Goal: Register for event/course

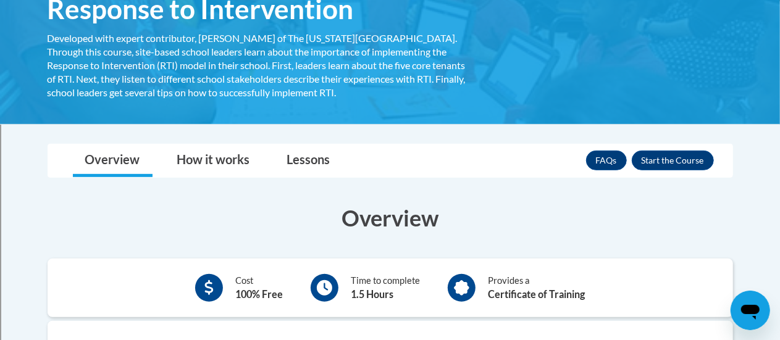
scroll to position [227, 0]
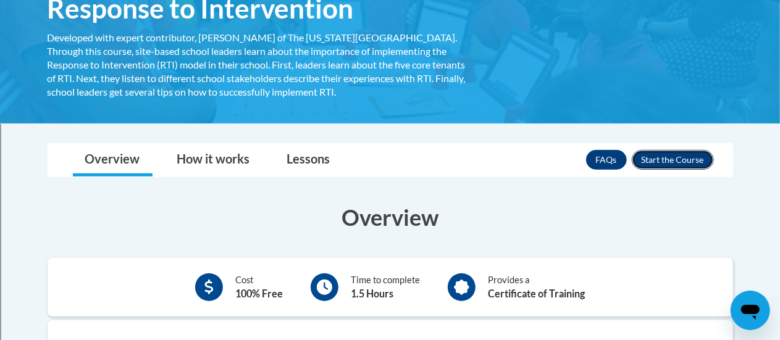
click at [673, 161] on button "Enroll" at bounding box center [673, 160] width 82 height 20
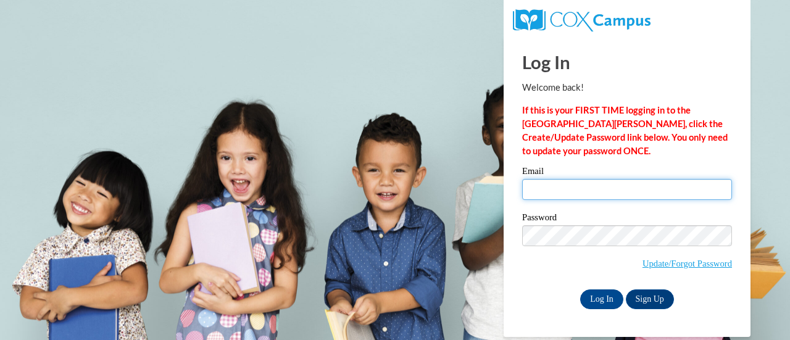
click at [570, 188] on input "Email" at bounding box center [627, 189] width 210 height 21
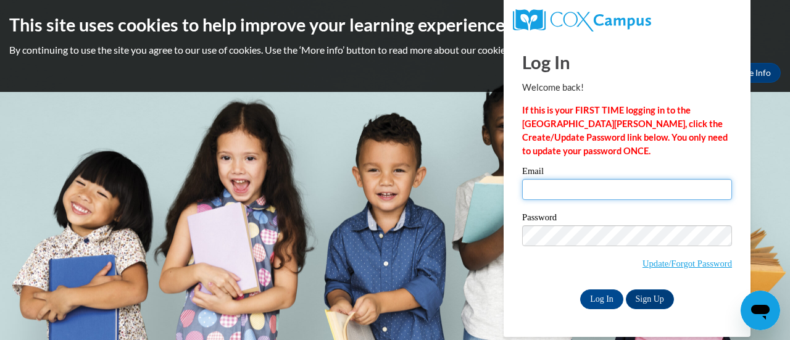
type input "akendrick@pike.k12.in.us"
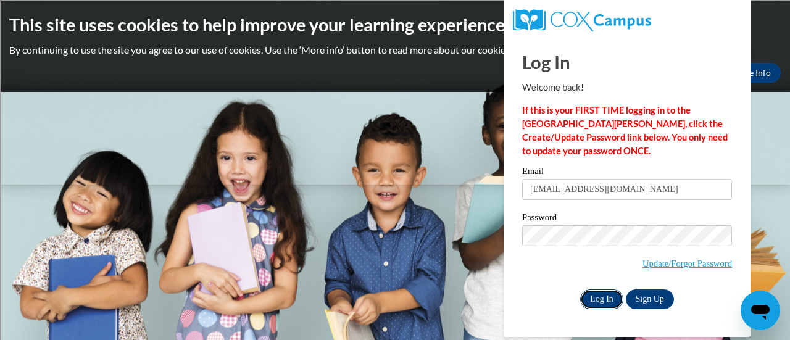
click at [600, 304] on input "Log In" at bounding box center [601, 300] width 43 height 20
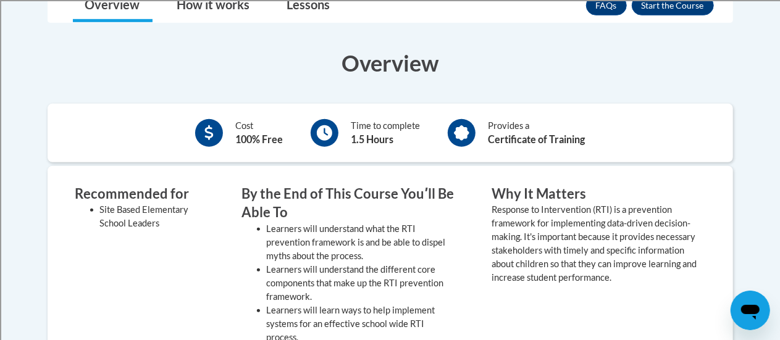
scroll to position [378, 0]
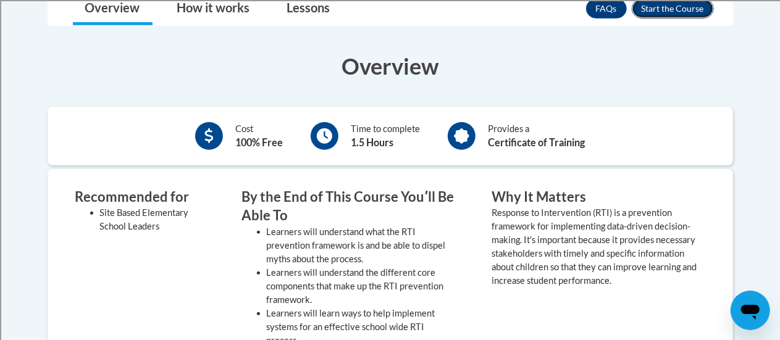
click at [661, 15] on button "Enroll" at bounding box center [673, 9] width 82 height 20
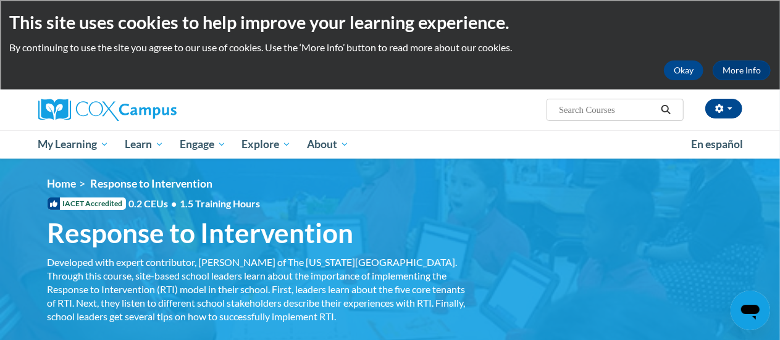
scroll to position [0, 0]
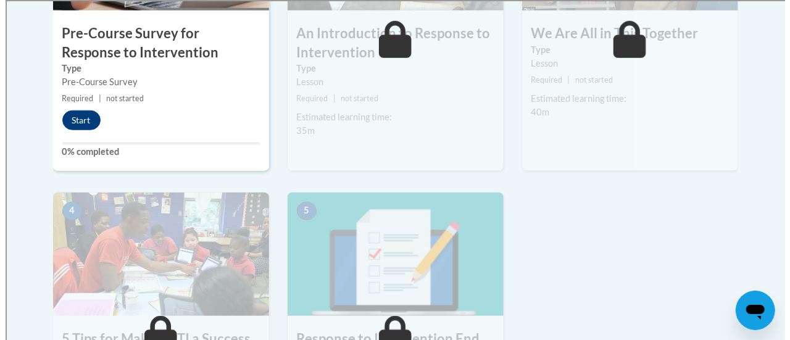
scroll to position [547, 0]
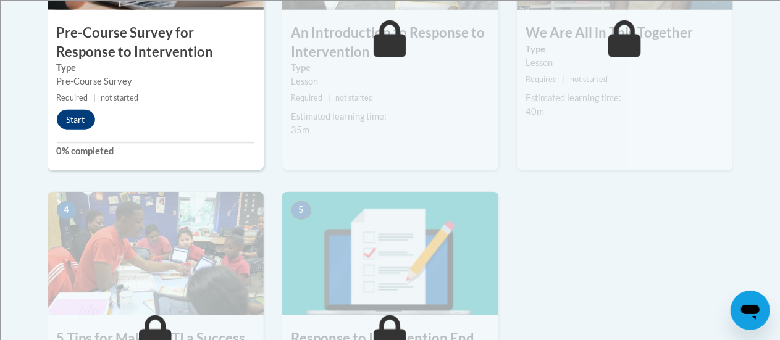
click at [80, 106] on div "1 Pre-Course Survey for Response to Intervention Type Pre-Course Survey Require…" at bounding box center [156, 28] width 216 height 284
click at [79, 115] on button "Start" at bounding box center [76, 120] width 38 height 20
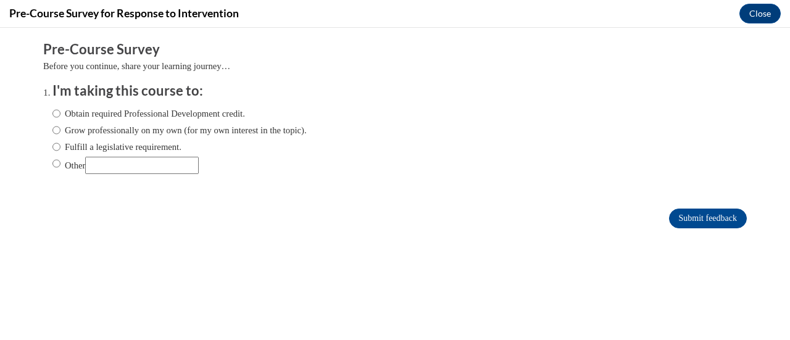
scroll to position [0, 0]
click at [52, 120] on input "Obtain required Professional Development credit." at bounding box center [56, 114] width 8 height 14
radio input "true"
click at [694, 222] on input "Submit feedback" at bounding box center [708, 219] width 78 height 20
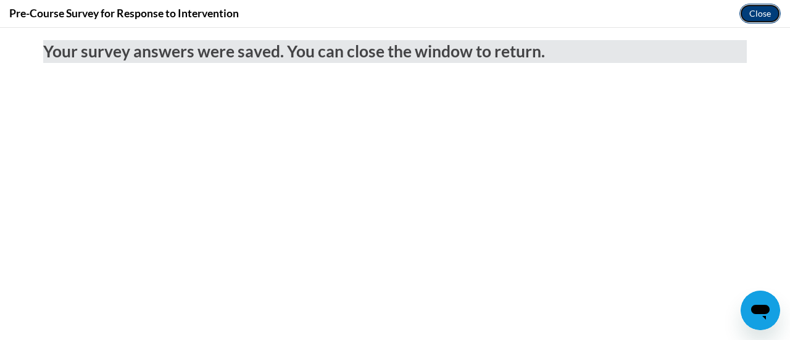
click at [759, 13] on button "Close" at bounding box center [760, 14] width 41 height 20
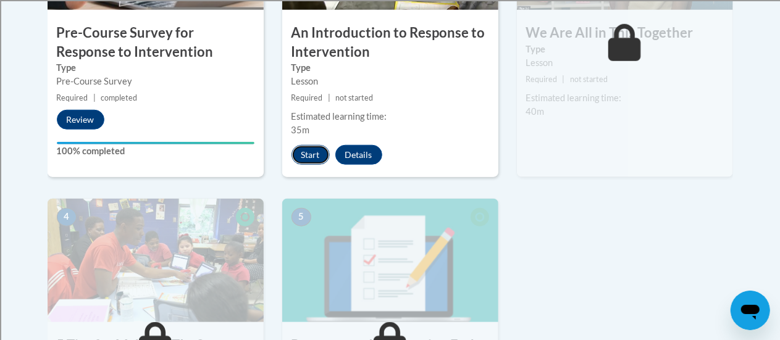
click at [305, 154] on button "Start" at bounding box center [310, 155] width 38 height 20
